Goal: Task Accomplishment & Management: Use online tool/utility

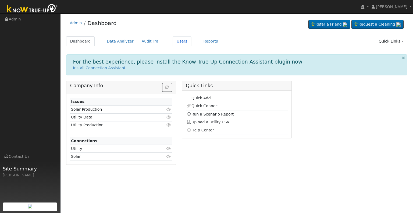
click at [173, 40] on link "Users" at bounding box center [182, 41] width 19 height 10
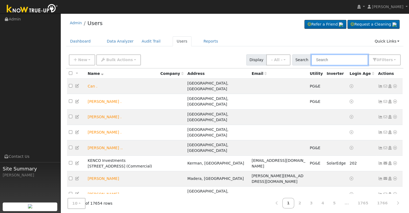
click at [325, 62] on input "text" at bounding box center [339, 59] width 57 height 11
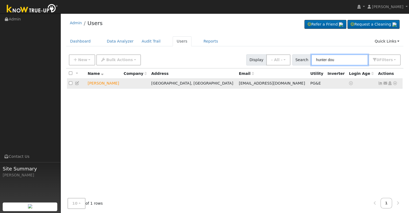
type input "hunter dou"
click at [395, 84] on icon at bounding box center [395, 83] width 5 height 4
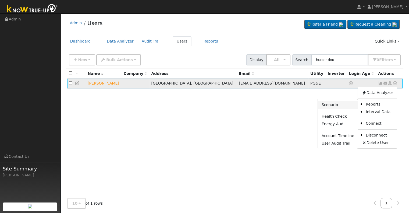
click at [341, 103] on link "Scenario" at bounding box center [338, 105] width 40 height 8
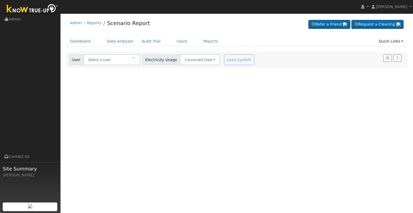
type input "[PERSON_NAME]"
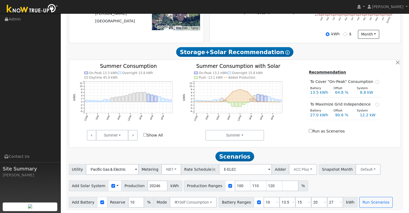
scroll to position [156, 0]
drag, startPoint x: 154, startPoint y: 185, endPoint x: 127, endPoint y: 187, distance: 27.2
click at [127, 187] on div "Add Solar System Use CSV Data Production 20246 kWh" at bounding box center [125, 185] width 113 height 11
type input "22011"
click at [264, 202] on input "10" at bounding box center [272, 202] width 16 height 11
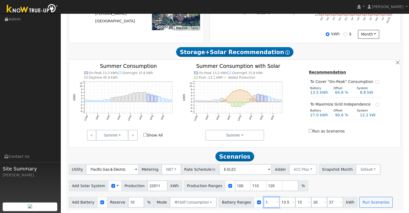
type input "13.5"
type input "15"
type input "20"
type input "27"
type input "15"
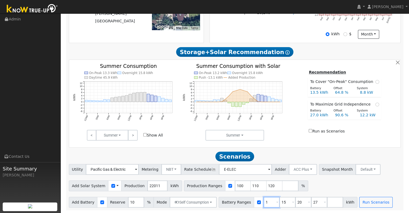
type input "20"
type input "27"
type input "20"
type input "27"
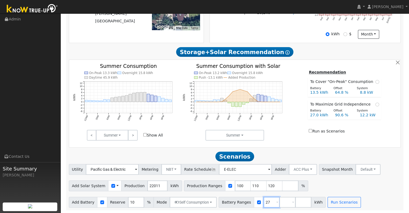
type input "2"
type input "30"
click at [280, 203] on input "number" at bounding box center [288, 202] width 16 height 11
type input "40"
click at [267, 185] on input "120" at bounding box center [275, 185] width 16 height 11
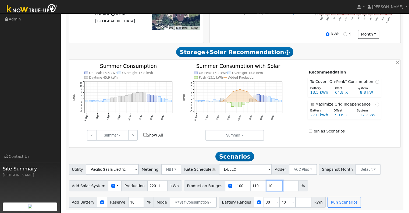
type input "0"
click at [267, 184] on input "0" at bounding box center [275, 185] width 16 height 11
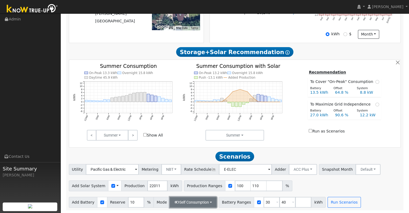
click at [206, 202] on button "Self Consumption" at bounding box center [193, 202] width 47 height 11
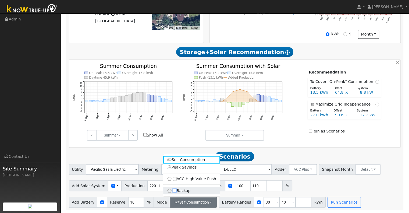
click at [173, 191] on input "Backup" at bounding box center [175, 191] width 4 height 4
checkbox input "true"
type input "20"
click at [173, 191] on input "Backup" at bounding box center [175, 191] width 4 height 4
checkbox input "false"
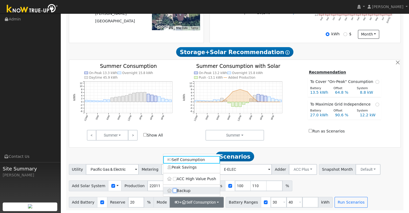
type input "10"
click at [231, 211] on div "User Profile First name Last name Email Email Notifications No Emails No Emails…" at bounding box center [235, 36] width 349 height 353
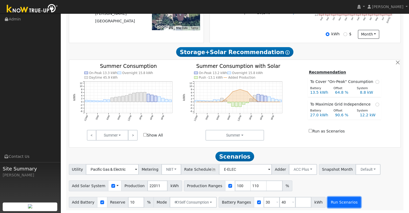
click at [330, 201] on button "Run Scenarios" at bounding box center [344, 202] width 33 height 11
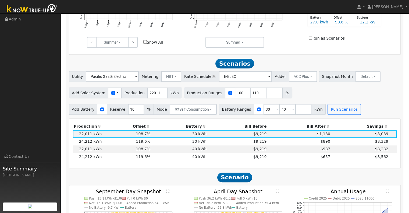
scroll to position [252, 0]
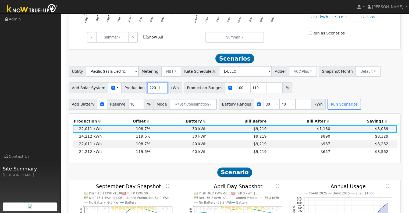
drag, startPoint x: 154, startPoint y: 87, endPoint x: 129, endPoint y: 92, distance: 25.1
click at [129, 92] on div "Add Solar System Use CSV Data Production 22011 kWh" at bounding box center [125, 87] width 113 height 11
type input "26626"
click at [264, 104] on input "30" at bounding box center [272, 104] width 16 height 11
type input "40"
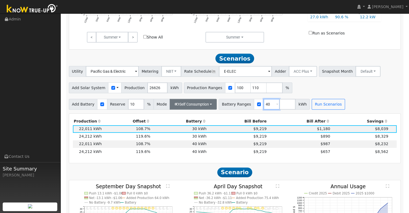
type input "40"
click at [206, 106] on button "Self Consumption" at bounding box center [193, 104] width 47 height 11
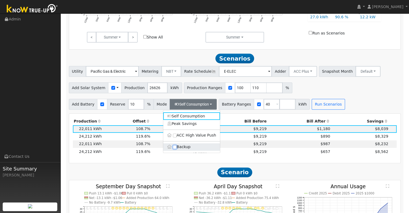
click at [174, 149] on input "Backup" at bounding box center [175, 147] width 4 height 4
checkbox input "true"
type input "20"
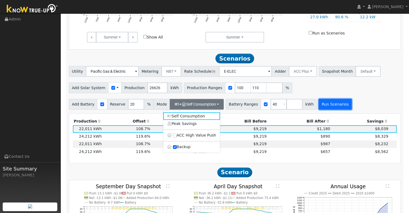
click at [319, 107] on button "Run Scenarios" at bounding box center [335, 104] width 33 height 11
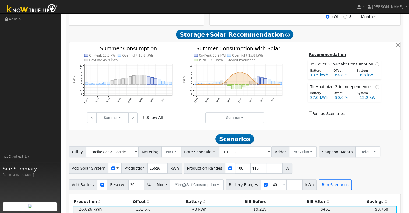
scroll to position [232, 0]
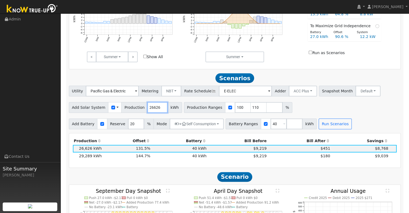
drag, startPoint x: 154, startPoint y: 107, endPoint x: 133, endPoint y: 108, distance: 21.0
click at [133, 108] on div "Add Solar System Use CSV Data Production 26626 kWh" at bounding box center [125, 107] width 113 height 11
type input "22011"
drag, startPoint x: 271, startPoint y: 125, endPoint x: 247, endPoint y: 127, distance: 24.0
click at [247, 127] on div "Battery Ranges 40 Overrides Reserve % Mode None None Self Consumption Peak Savi…" at bounding box center [271, 123] width 91 height 11
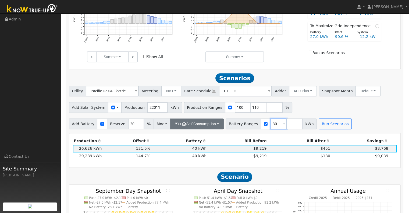
type input "30"
click at [210, 126] on button "+ Self Consumption" at bounding box center [197, 123] width 54 height 11
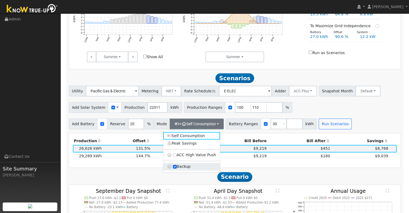
click at [172, 168] on label "Backup" at bounding box center [191, 167] width 57 height 8
click at [173, 168] on input "Backup" at bounding box center [175, 167] width 4 height 4
type input "10"
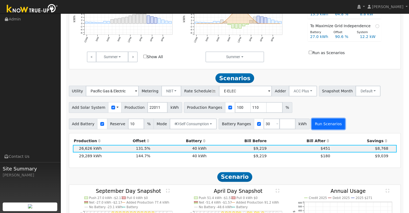
click at [312, 124] on button "Run Scenarios" at bounding box center [328, 123] width 33 height 11
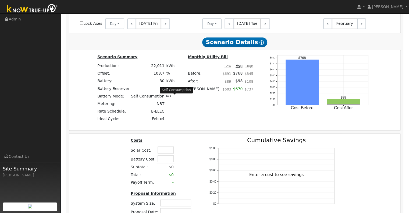
scroll to position [468, 0]
click at [165, 152] on input "text" at bounding box center [166, 149] width 16 height 7
type input "$39,500"
click at [164, 162] on input "text" at bounding box center [166, 158] width 16 height 7
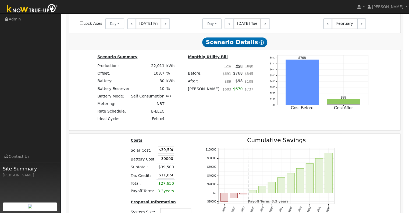
type input "$30,000"
type input "$20,850"
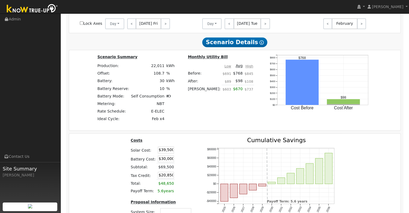
click at [183, 159] on table "Costs Solar Cost: $39,500 Battery Cost: $30,000 Subtotal: $69,500 Tax Credit: $…" at bounding box center [162, 166] width 64 height 58
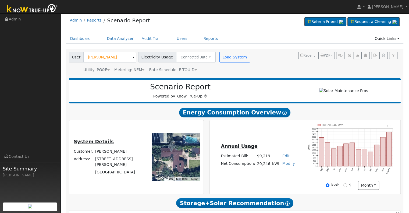
scroll to position [0, 0]
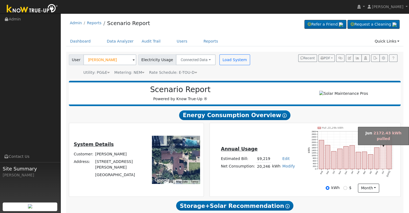
click at [383, 163] on rect "onclick=""" at bounding box center [383, 154] width 5 height 29
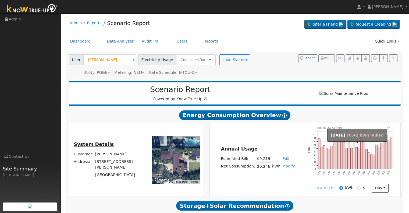
click at [355, 155] on rect "onclick=""" at bounding box center [354, 155] width 2 height 27
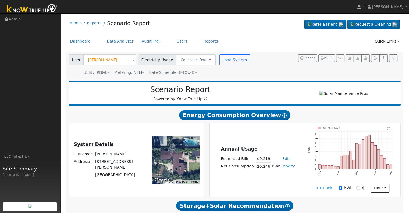
click at [322, 188] on link "<< Back" at bounding box center [324, 188] width 17 height 6
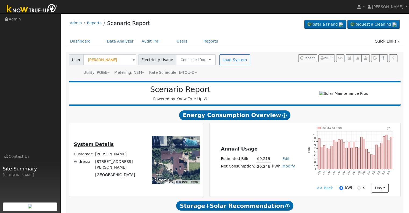
click at [319, 190] on link "<< Back" at bounding box center [324, 188] width 17 height 6
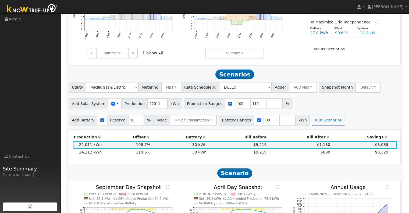
scroll to position [236, 0]
click at [280, 120] on input "number" at bounding box center [288, 120] width 16 height 11
type input "40"
click at [336, 123] on button "Run Scenarios" at bounding box center [344, 120] width 33 height 11
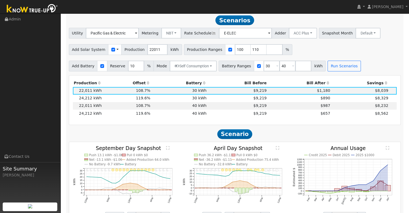
scroll to position [291, 0]
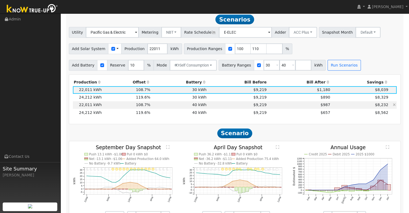
click at [169, 108] on td "40 kWh" at bounding box center [179, 105] width 56 height 8
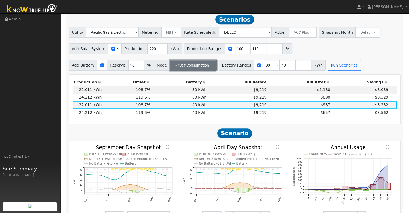
click at [208, 67] on button "Self Consumption" at bounding box center [193, 65] width 47 height 11
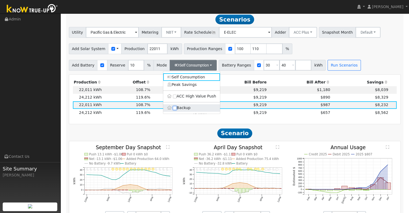
click at [175, 110] on input "Backup" at bounding box center [175, 108] width 4 height 4
checkbox input "true"
type input "20"
click at [175, 110] on input "Backup" at bounding box center [175, 108] width 4 height 4
checkbox input "false"
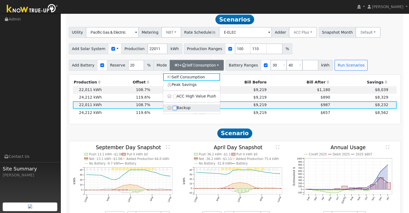
type input "10"
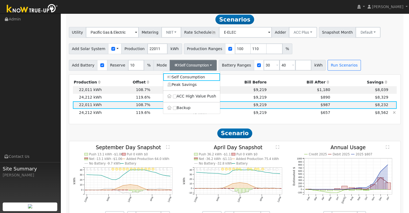
click at [308, 113] on td "$657" at bounding box center [299, 113] width 63 height 8
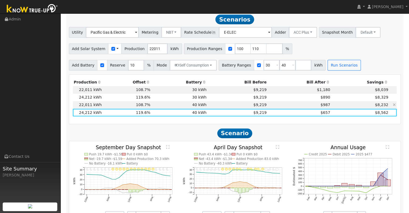
click at [317, 107] on td "$987" at bounding box center [299, 105] width 63 height 8
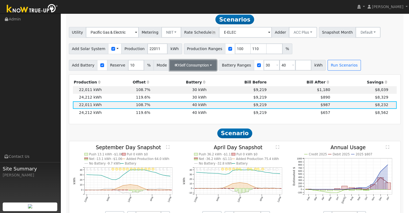
click at [207, 68] on button "Self Consumption" at bounding box center [193, 65] width 47 height 11
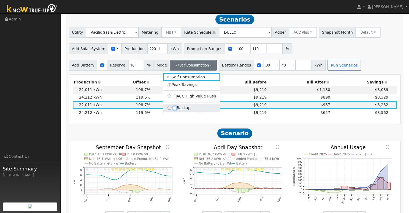
click at [174, 110] on input "Backup" at bounding box center [175, 108] width 4 height 4
checkbox input "true"
type input "20"
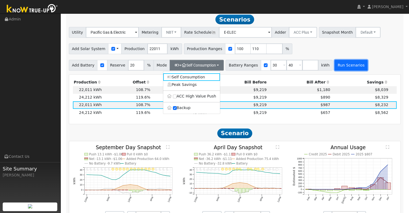
click at [336, 66] on button "Run Scenarios" at bounding box center [351, 65] width 33 height 11
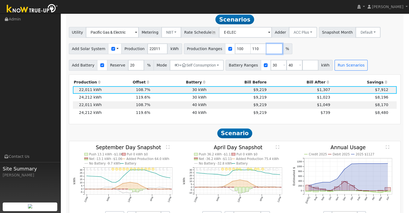
click at [267, 49] on input "number" at bounding box center [275, 48] width 16 height 11
click at [267, 51] on input "20" at bounding box center [275, 48] width 16 height 11
type input "120"
click at [335, 67] on button "Run Scenarios" at bounding box center [351, 65] width 33 height 11
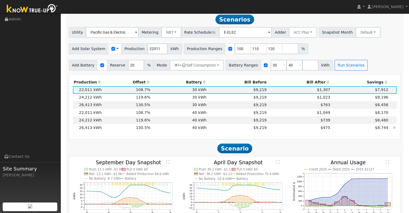
click at [229, 131] on td "$9,219" at bounding box center [238, 128] width 60 height 8
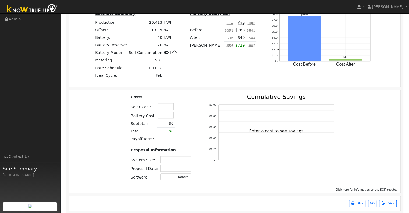
scroll to position [542, 0]
click at [160, 108] on input "text" at bounding box center [166, 106] width 16 height 7
type input "$38,500"
click at [164, 118] on input "text" at bounding box center [166, 115] width 16 height 7
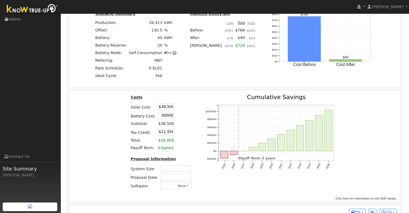
type input "$30,000"
type input "$20,550"
click at [183, 121] on table "Costs Solar Cost: $38,500 Battery Cost: $30,000 Subtotal: $38,500 Tax Credit: $…" at bounding box center [162, 123] width 64 height 58
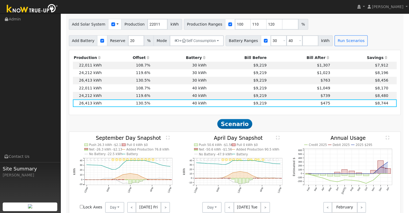
scroll to position [309, 0]
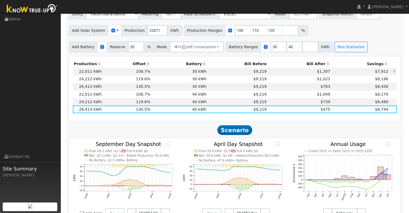
click at [348, 73] on td "$7,912" at bounding box center [360, 72] width 58 height 8
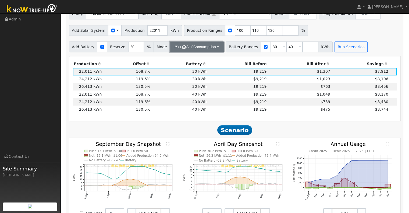
click at [212, 48] on button "+ Self Consumption" at bounding box center [197, 46] width 54 height 11
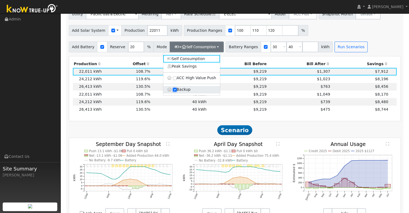
click at [174, 91] on input "Backup" at bounding box center [175, 90] width 4 height 4
checkbox input "false"
type input "10"
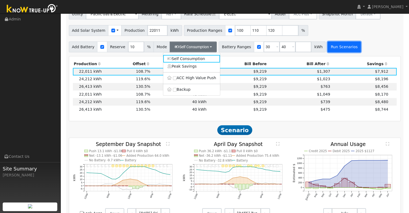
click at [337, 50] on button "Run Scenarios" at bounding box center [344, 46] width 33 height 11
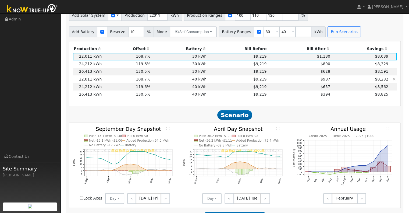
scroll to position [324, 0]
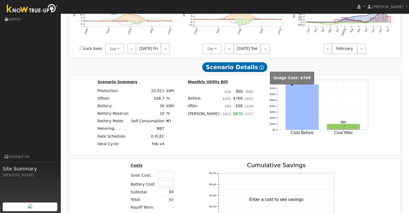
click at [304, 115] on rect "onclick=""" at bounding box center [302, 106] width 33 height 45
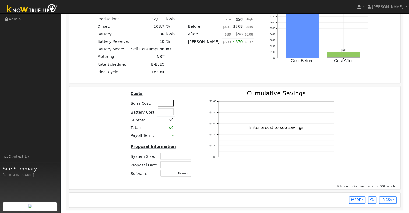
click at [164, 104] on input "text" at bounding box center [166, 103] width 16 height 7
type input "$38,000"
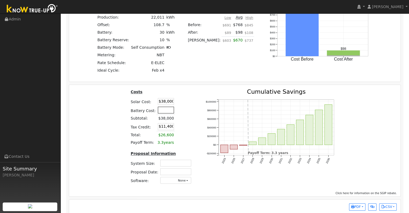
click at [165, 112] on input "text" at bounding box center [166, 110] width 16 height 7
type input "$30,500"
type input "$20,550"
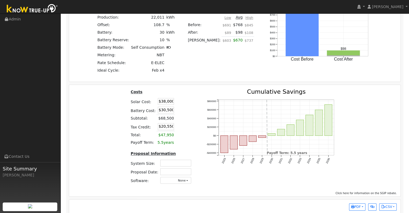
click at [190, 117] on table "Costs Solar Cost: $38,000 Battery Cost: $30,500 Subtotal: $68,500 Tax Credit: $…" at bounding box center [162, 118] width 64 height 58
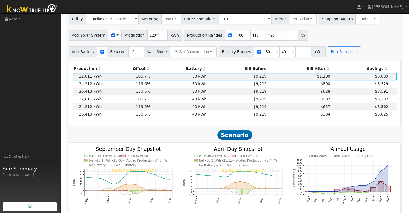
scroll to position [304, 0]
drag, startPoint x: 153, startPoint y: 37, endPoint x: 138, endPoint y: 38, distance: 15.4
click at [138, 38] on div "Add Solar System Use CSV Data Production 22011 kWh" at bounding box center [125, 35] width 113 height 11
type input "22254"
click at [280, 54] on input "40" at bounding box center [288, 52] width 16 height 11
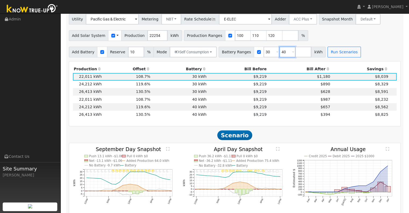
type input "4"
click at [251, 37] on input "110" at bounding box center [259, 35] width 16 height 11
type input "120"
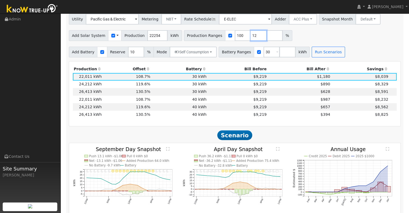
type input "1"
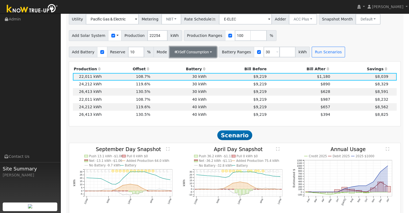
click at [204, 54] on button "Self Consumption" at bounding box center [193, 52] width 47 height 11
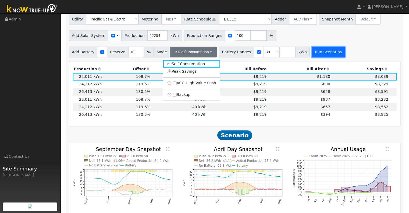
click at [314, 54] on button "Run Scenarios" at bounding box center [328, 52] width 33 height 11
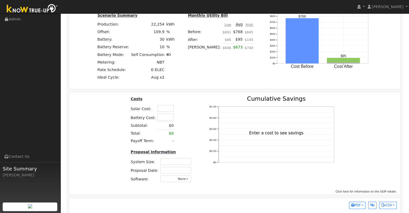
scroll to position [506, 0]
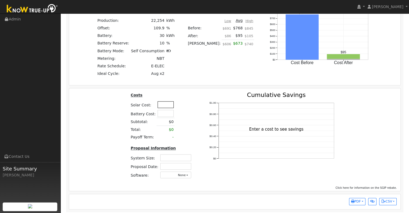
click at [163, 106] on input "text" at bounding box center [166, 104] width 16 height 7
type input "$38,000"
click at [164, 116] on input "text" at bounding box center [166, 113] width 16 height 7
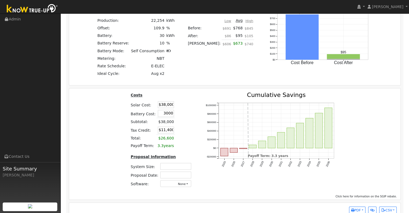
type input "$3,000"
type input "$12,300"
click at [185, 115] on table "Costs Solar Cost: $38,000 Battery Cost: $3,000 Subtotal: $41,000 Tax Credit: $1…" at bounding box center [162, 121] width 64 height 58
click at [170, 116] on input "$3,000" at bounding box center [166, 113] width 16 height 7
type input "$30,000"
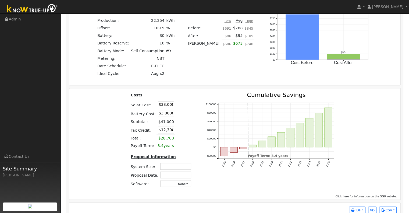
type input "$20,400"
click at [185, 115] on table "Costs Solar Cost: $38,000 Battery Cost: $30,000 Subtotal: $41,000 Tax Credit: $…" at bounding box center [162, 121] width 64 height 58
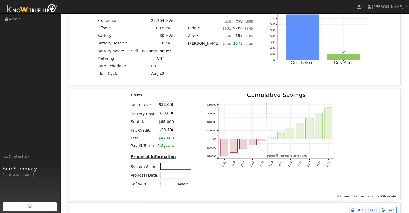
click at [175, 169] on input "text" at bounding box center [175, 166] width 31 height 7
type input "15.91"
click at [183, 177] on input "text" at bounding box center [175, 174] width 31 height 7
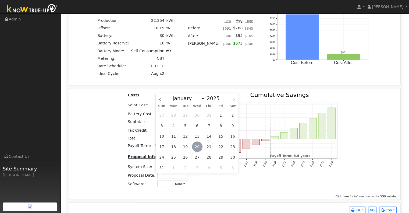
click at [197, 146] on span "20" at bounding box center [197, 146] width 10 height 10
type input "[DATE]"
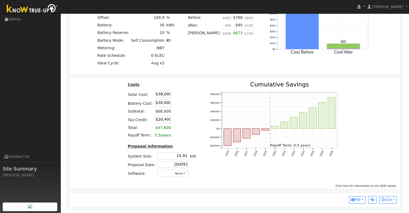
scroll to position [518, 0]
click at [361, 199] on button "PDF" at bounding box center [357, 200] width 16 height 8
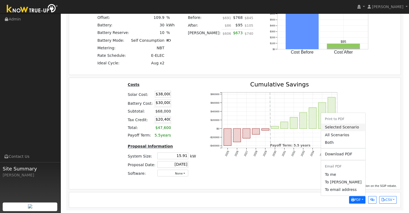
click at [342, 128] on link "Selected Scenario" at bounding box center [343, 127] width 44 height 8
